Goal: Task Accomplishment & Management: Manage account settings

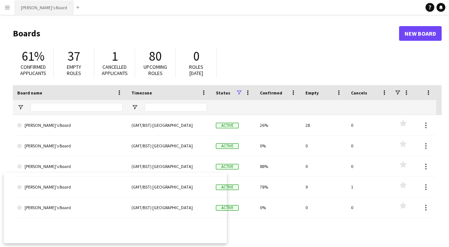
click at [43, 12] on button "Leanne's Board Close" at bounding box center [44, 7] width 58 height 14
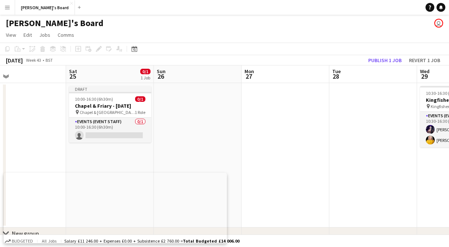
scroll to position [0, 291]
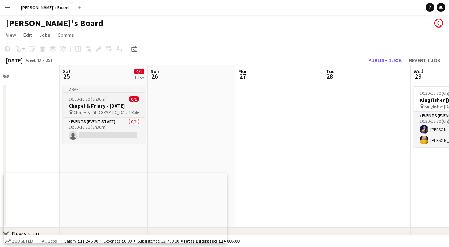
click at [106, 100] on div "10:00-16:30 (6h30m) 0/1" at bounding box center [104, 99] width 82 height 6
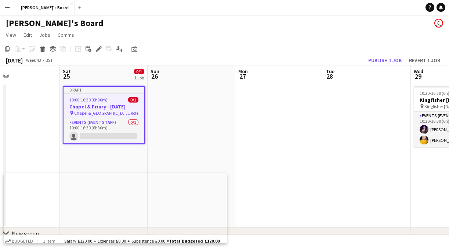
click at [113, 101] on div "10:00-16:30 (6h30m) 0/1" at bounding box center [104, 100] width 81 height 6
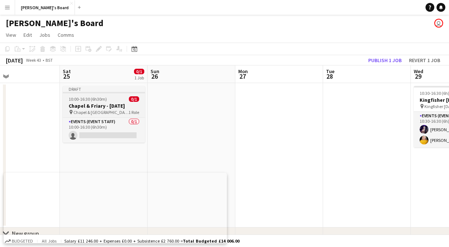
click at [103, 108] on h3 "Chapel & Friary - Halloween" at bounding box center [104, 105] width 82 height 7
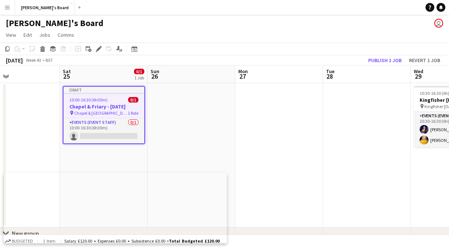
click at [104, 110] on app-job-card "Draft 10:00-16:30 (6h30m) 0/1 Chapel & Friary - Halloween pin Chapel & Friary W…" at bounding box center [104, 115] width 82 height 58
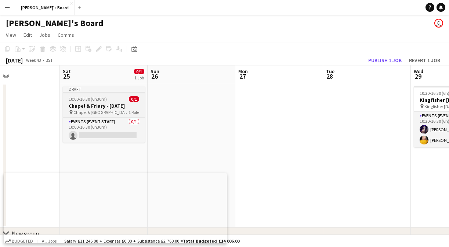
scroll to position [0, 291]
click at [103, 94] on app-job-card "Draft 10:00-16:30 (6h30m) 0/1 Chapel & Friary - Halloween pin Chapel & Friary W…" at bounding box center [104, 114] width 82 height 57
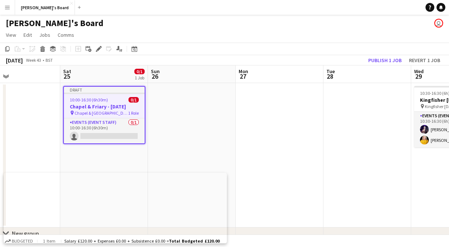
click at [103, 94] on div at bounding box center [104, 93] width 81 height 1
click at [75, 86] on app-date-cell "Draft 10:00-16:30 (6h30m) 0/1 Chapel & Friary - Halloween pin Chapel & Friary W…" at bounding box center [104, 155] width 88 height 144
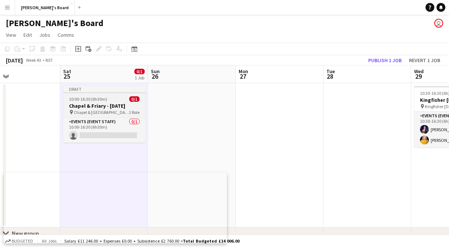
click at [76, 101] on span "10:00-16:30 (6h30m)" at bounding box center [88, 99] width 38 height 6
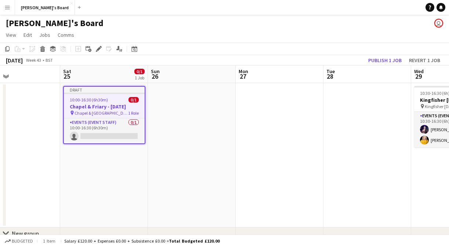
click at [103, 108] on h3 "Chapel & Friary - Halloween" at bounding box center [104, 106] width 81 height 7
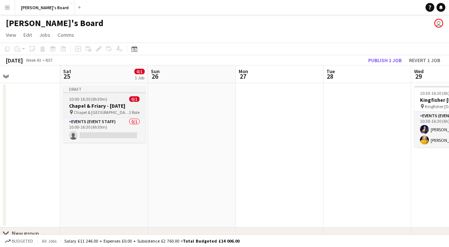
click at [104, 108] on h3 "Chapel & Friary - Halloween" at bounding box center [104, 105] width 82 height 7
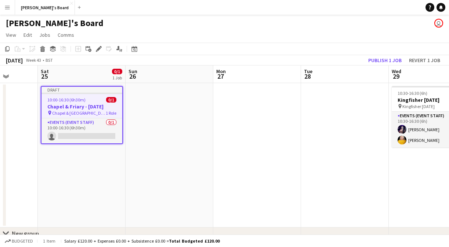
scroll to position [0, 314]
click at [87, 94] on app-job-card "Draft 10:00-16:30 (6h30m) 0/1 Chapel & Friary - Halloween pin Chapel & Friary W…" at bounding box center [81, 115] width 82 height 58
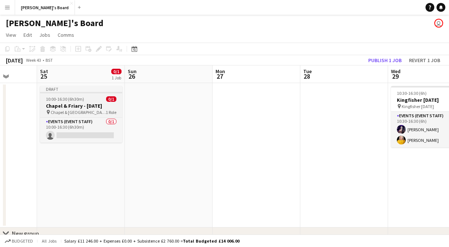
click at [87, 94] on app-job-card "Draft 10:00-16:30 (6h30m) 0/1 Chapel & Friary - Halloween pin Chapel & Friary W…" at bounding box center [81, 114] width 82 height 57
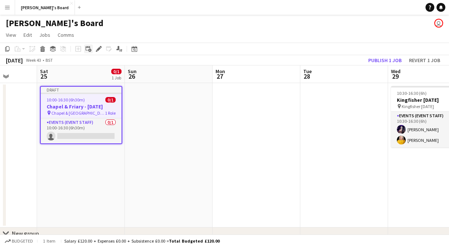
click at [90, 50] on icon at bounding box center [89, 50] width 3 height 3
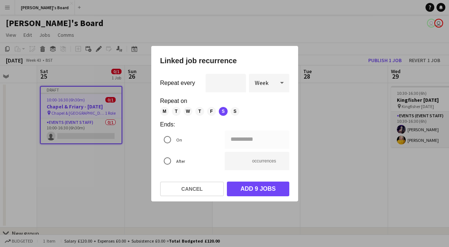
click at [198, 179] on mat-dialog-actions "Cancel Add 9 jobs" at bounding box center [224, 188] width 129 height 25
click at [197, 187] on button "Cancel" at bounding box center [192, 188] width 64 height 15
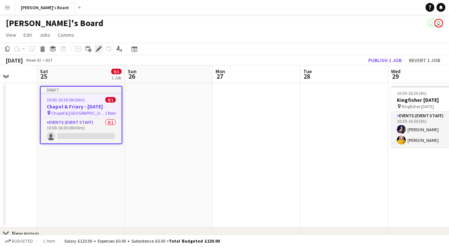
click at [101, 48] on icon "Edit" at bounding box center [99, 49] width 6 height 6
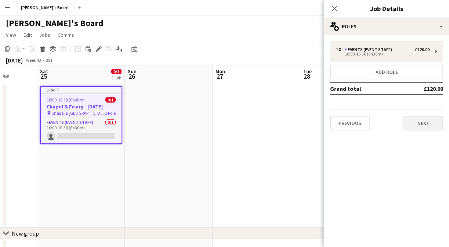
click at [421, 123] on button "Next" at bounding box center [423, 123] width 40 height 15
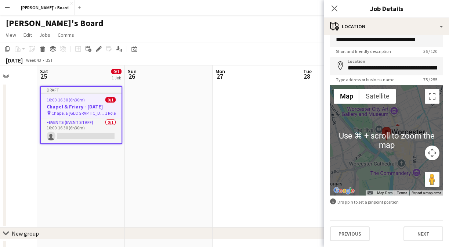
scroll to position [12, 0]
click at [418, 236] on button "Next" at bounding box center [423, 233] width 40 height 15
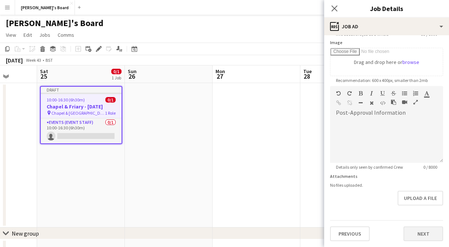
scroll to position [117, 0]
click at [425, 229] on button "Next" at bounding box center [423, 233] width 40 height 15
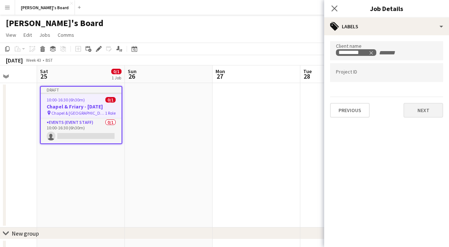
click at [425, 112] on button "Next" at bounding box center [423, 110] width 40 height 15
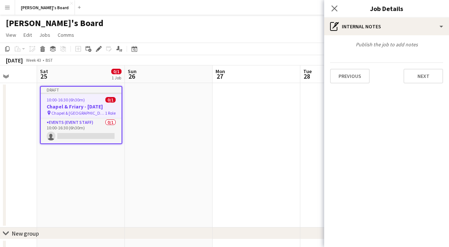
click at [400, 47] on div "Publish the job to add notes" at bounding box center [386, 44] width 125 height 7
click at [418, 80] on button "Next" at bounding box center [423, 76] width 40 height 15
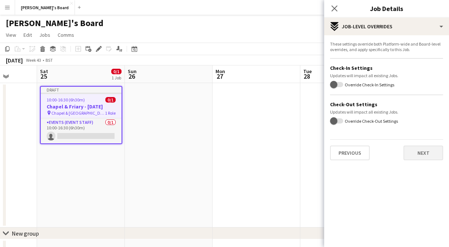
click at [418, 151] on button "Next" at bounding box center [423, 152] width 40 height 15
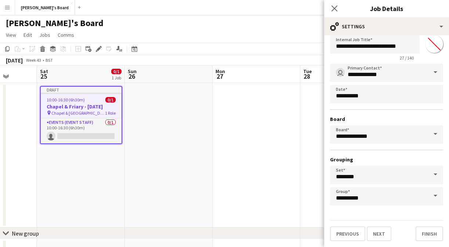
scroll to position [17, 0]
click at [420, 236] on button "Finish" at bounding box center [430, 233] width 28 height 15
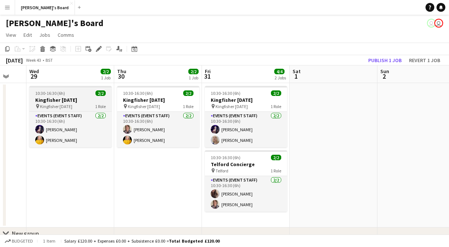
scroll to position [0, 247]
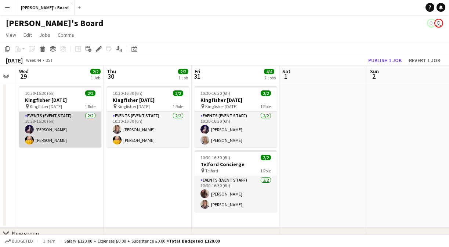
click at [86, 124] on app-card-role "Events (Event Staff) 2/2 10:30-16:30 (6h) Aalia Nawaz Natalie Lisle" at bounding box center [60, 130] width 82 height 36
